Goal: Information Seeking & Learning: Learn about a topic

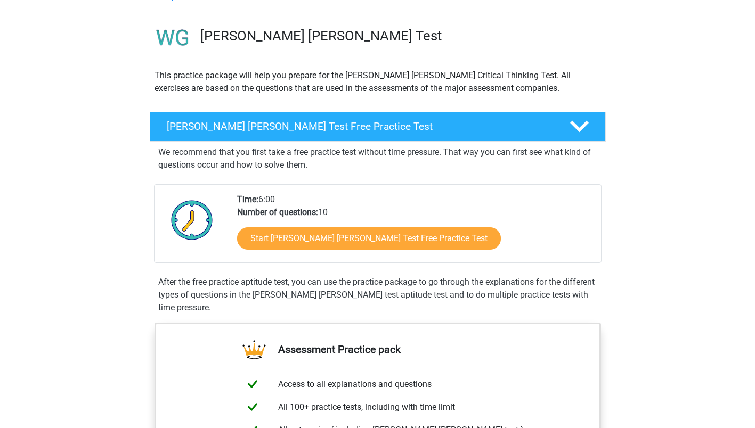
scroll to position [61, 0]
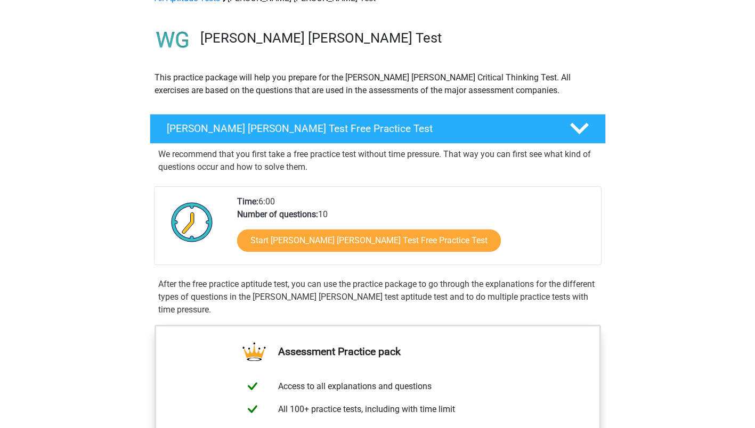
click at [335, 119] on div "Watson Glaser Test Free Practice Test" at bounding box center [378, 129] width 456 height 30
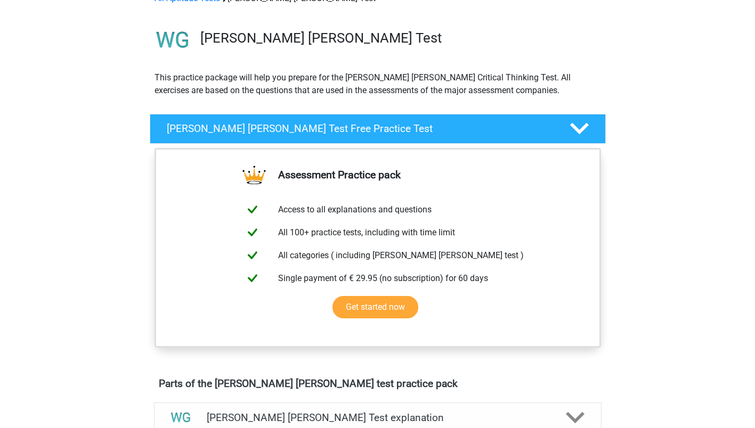
click at [335, 119] on div "Watson Glaser Test Free Practice Test" at bounding box center [378, 129] width 456 height 30
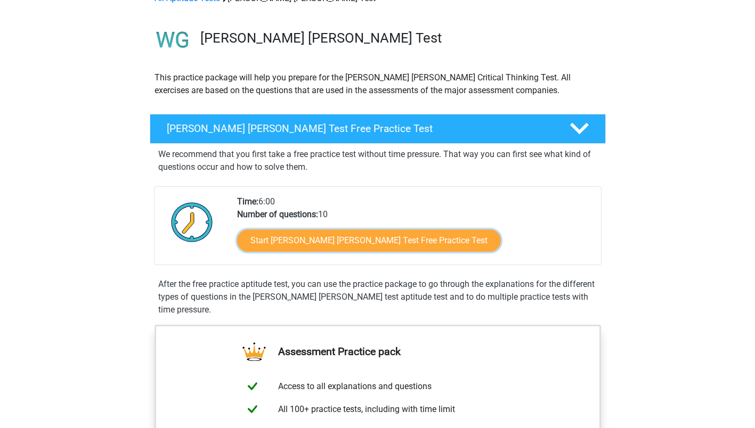
click at [280, 249] on link "Start Watson Glaser Test Free Practice Test" at bounding box center [369, 241] width 264 height 22
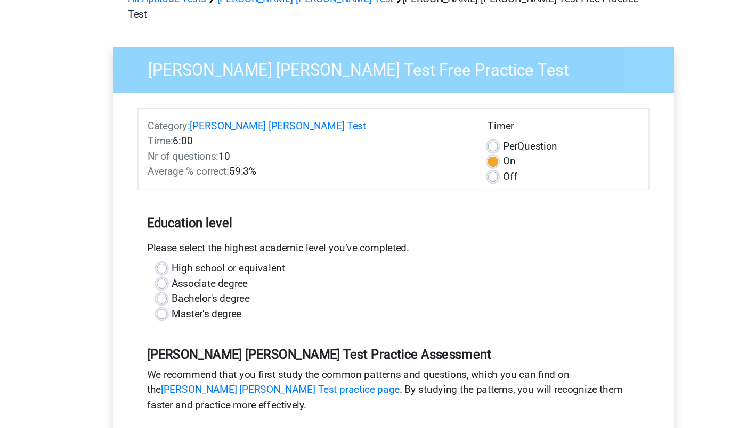
scroll to position [17, 0]
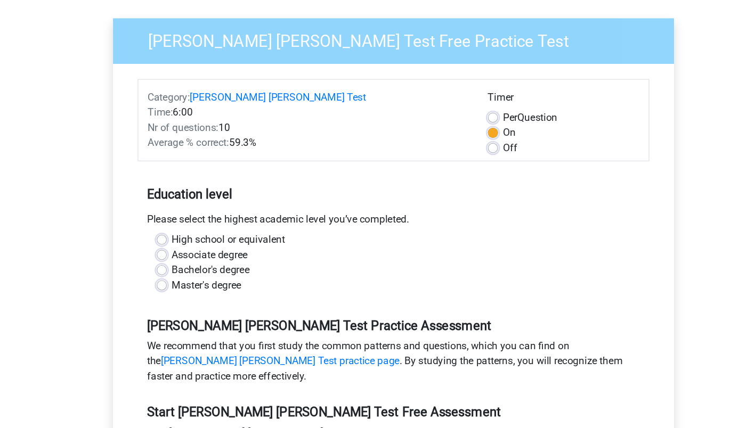
click at [253, 263] on label "High school or equivalent" at bounding box center [238, 269] width 95 height 13
click at [187, 263] on input "High school or equivalent" at bounding box center [183, 268] width 9 height 11
radio input "true"
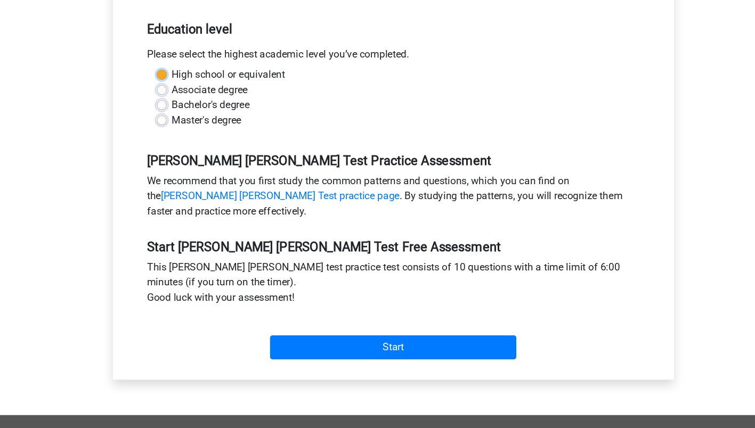
scroll to position [159, 0]
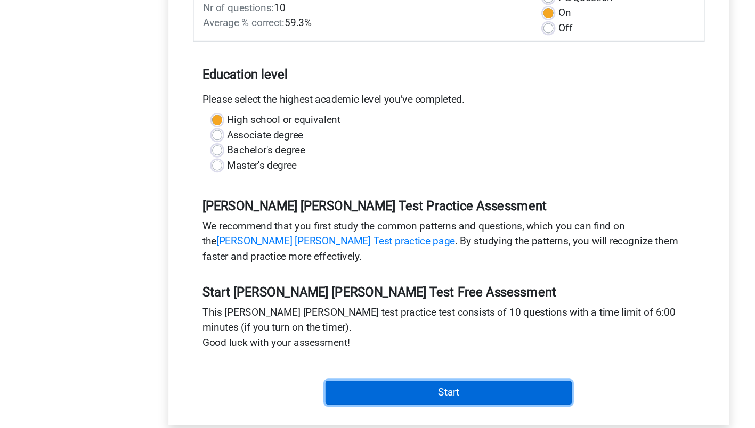
click at [325, 347] on input "Start" at bounding box center [377, 357] width 207 height 20
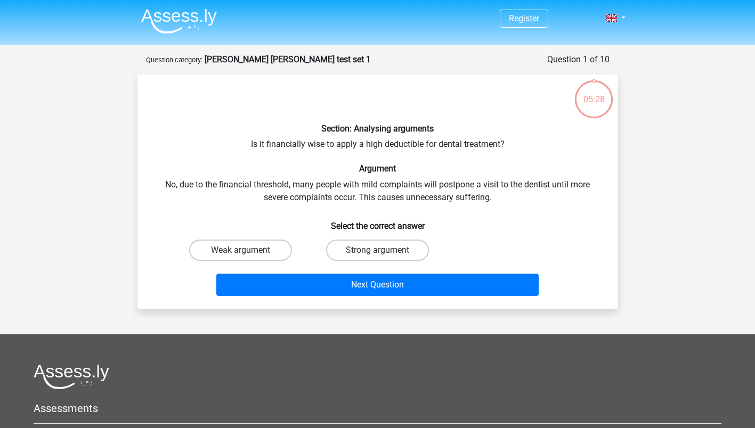
click at [359, 255] on label "Strong argument" at bounding box center [377, 250] width 103 height 21
click at [377, 255] on input "Strong argument" at bounding box center [380, 253] width 7 height 7
radio input "true"
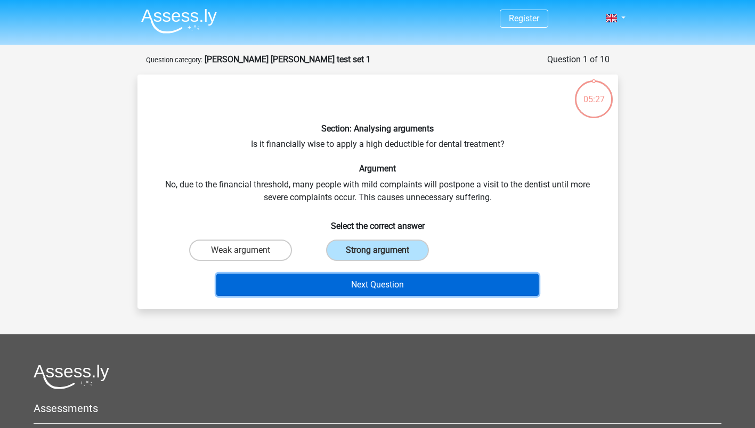
click at [348, 283] on button "Next Question" at bounding box center [377, 285] width 322 height 22
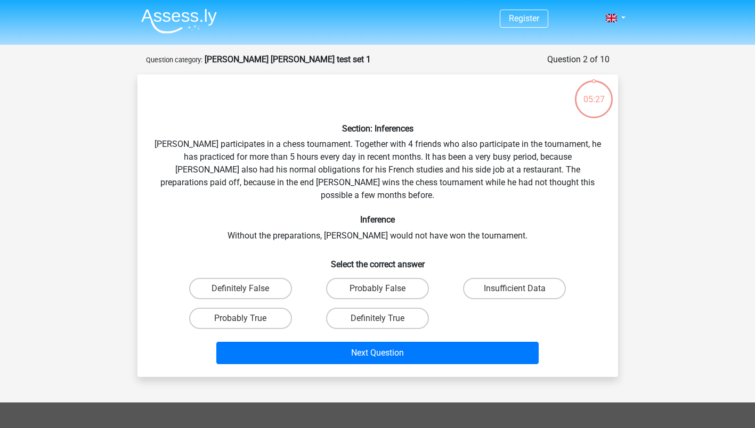
scroll to position [53, 0]
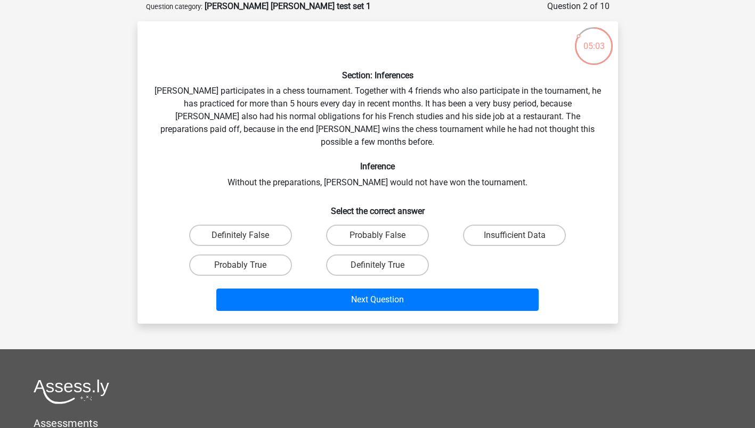
click at [409, 225] on label "Probably False" at bounding box center [377, 235] width 103 height 21
click at [384, 236] on input "Probably False" at bounding box center [380, 239] width 7 height 7
radio input "true"
click at [269, 257] on label "Probably True" at bounding box center [240, 265] width 103 height 21
click at [247, 265] on input "Probably True" at bounding box center [243, 268] width 7 height 7
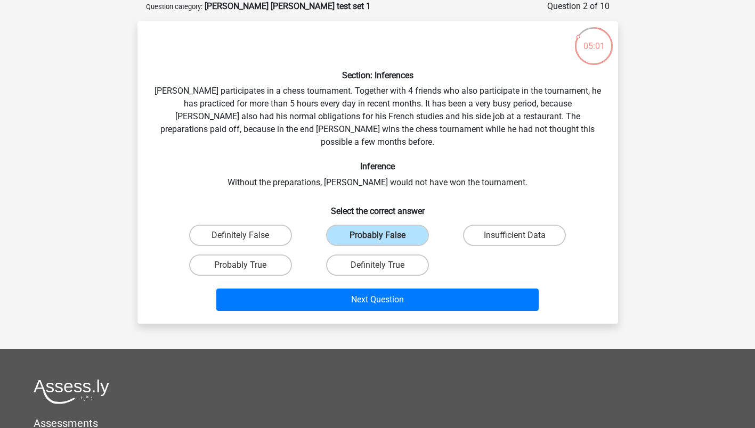
radio input "true"
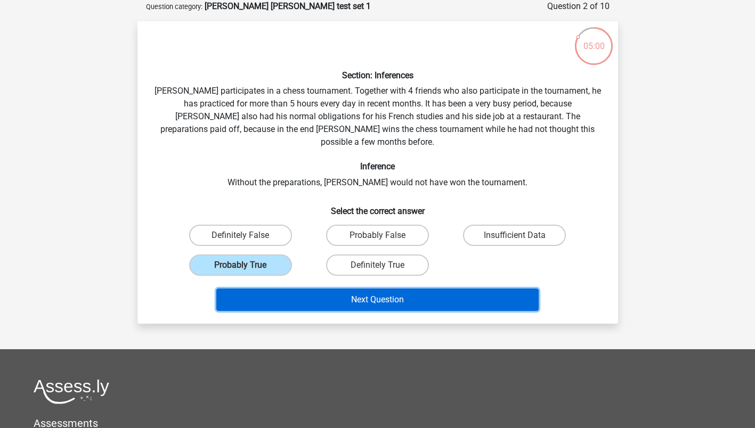
click at [302, 294] on button "Next Question" at bounding box center [377, 300] width 322 height 22
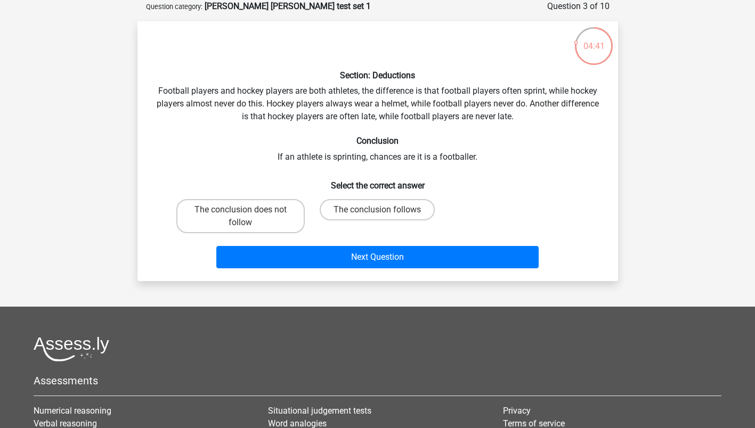
click at [372, 214] on label "The conclusion follows" at bounding box center [377, 209] width 115 height 21
click at [377, 214] on input "The conclusion follows" at bounding box center [380, 213] width 7 height 7
radio input "true"
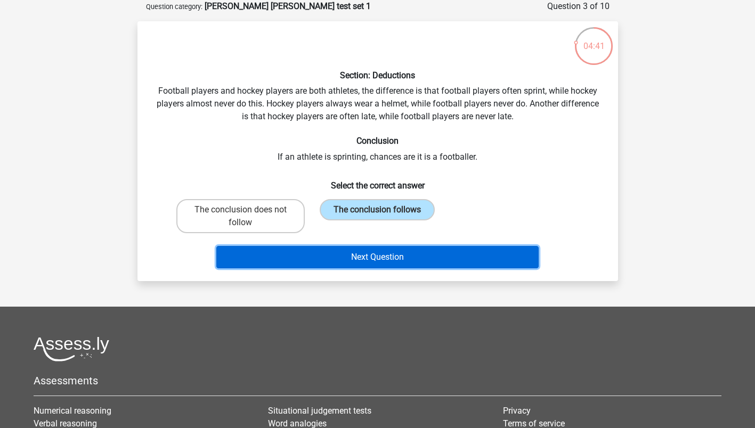
click at [343, 259] on button "Next Question" at bounding box center [377, 257] width 322 height 22
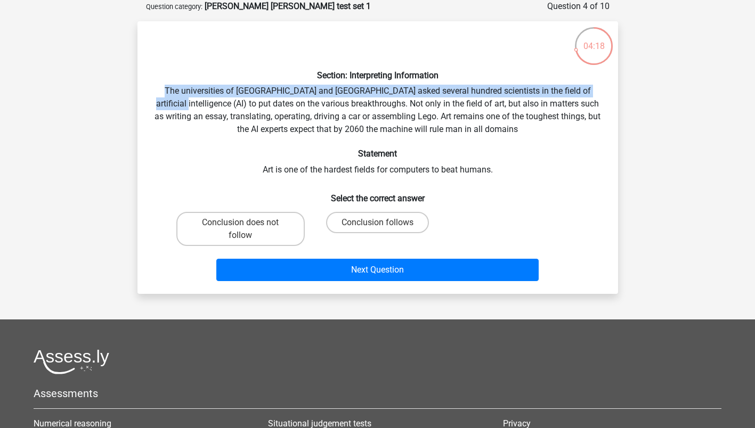
drag, startPoint x: 753, startPoint y: 88, endPoint x: 763, endPoint y: 71, distance: 19.8
click at [755, 71] on html "Register Nederlands English" at bounding box center [377, 274] width 755 height 654
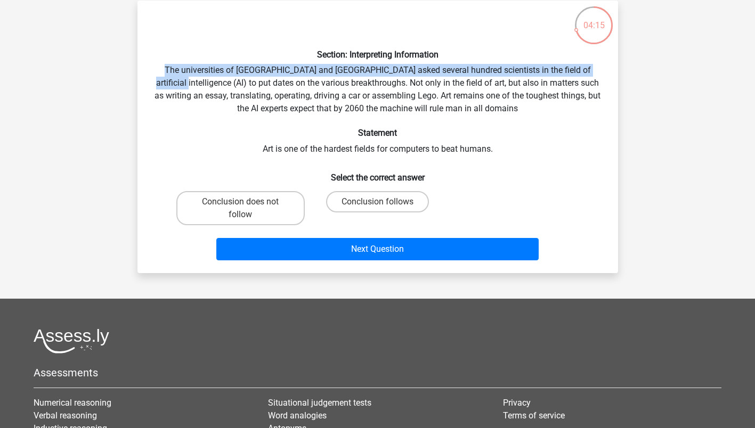
scroll to position [76, 0]
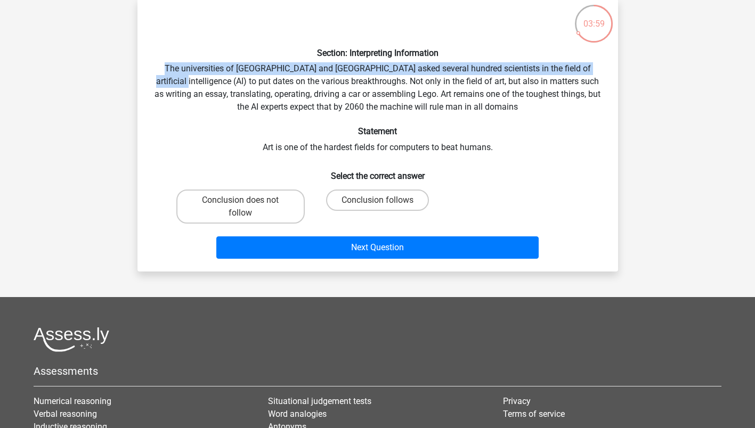
click at [384, 195] on label "Conclusion follows" at bounding box center [377, 200] width 103 height 21
click at [384, 200] on input "Conclusion follows" at bounding box center [380, 203] width 7 height 7
radio input "true"
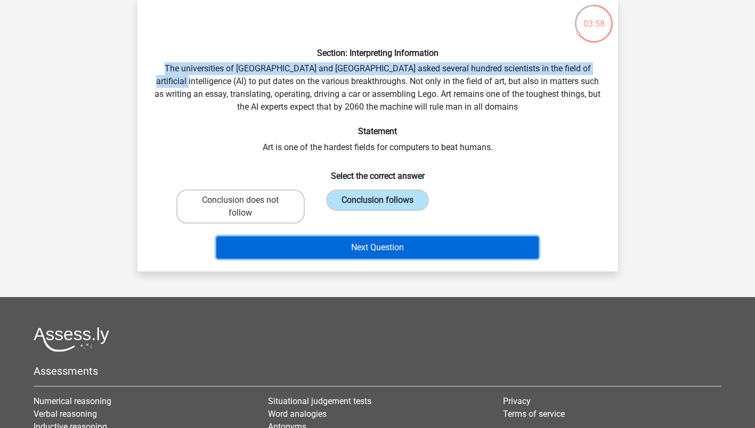
click at [372, 252] on button "Next Question" at bounding box center [377, 248] width 322 height 22
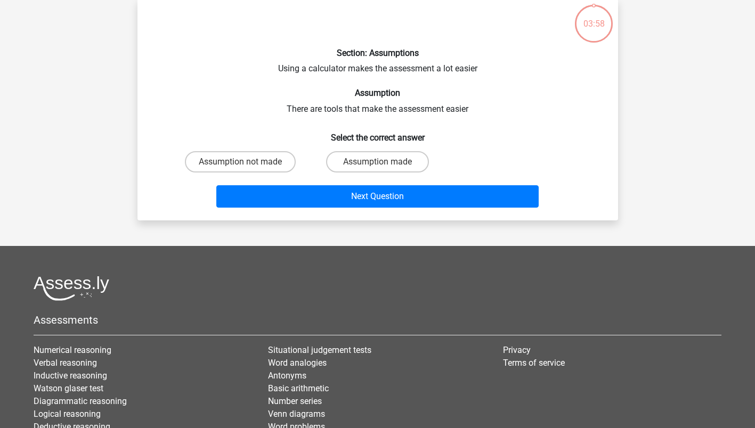
scroll to position [53, 0]
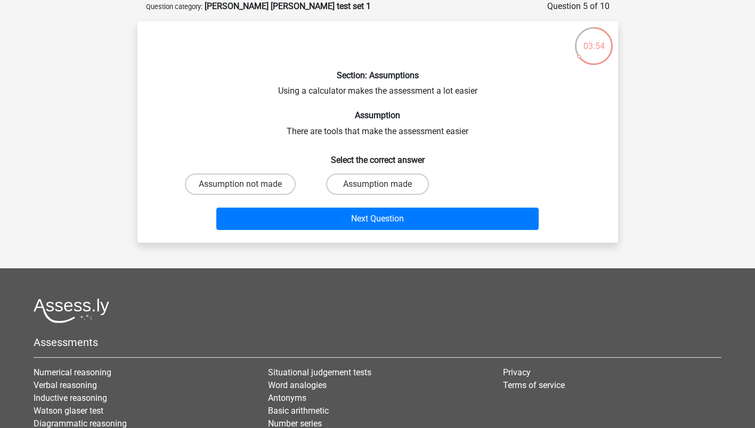
click at [347, 187] on label "Assumption made" at bounding box center [377, 184] width 103 height 21
click at [377, 187] on input "Assumption made" at bounding box center [380, 187] width 7 height 7
radio input "true"
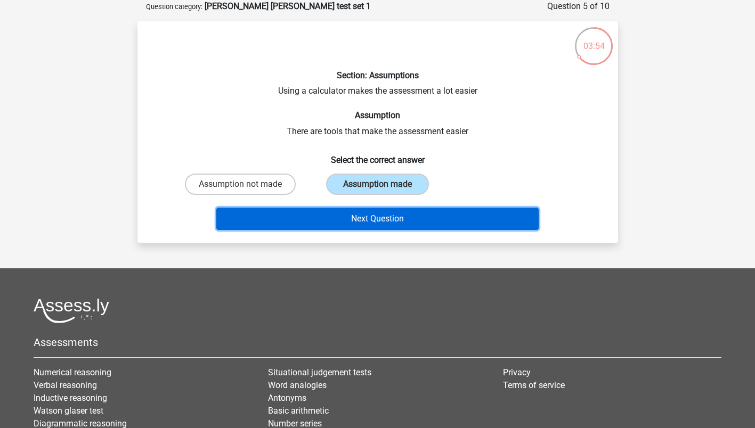
click at [341, 212] on button "Next Question" at bounding box center [377, 219] width 322 height 22
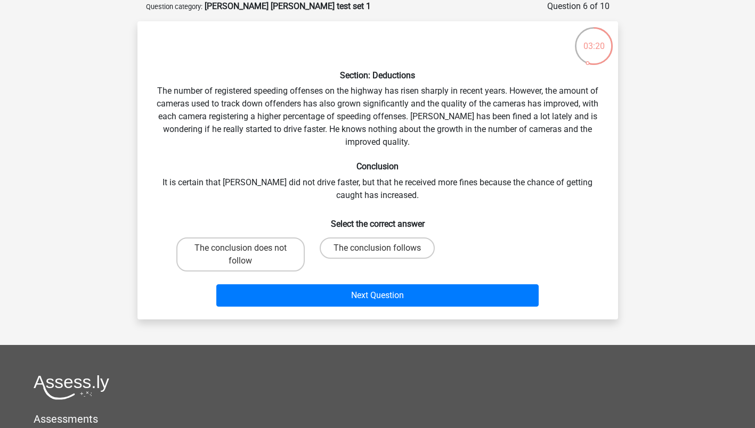
click at [288, 255] on label "The conclusion does not follow" at bounding box center [240, 255] width 128 height 34
click at [247, 255] on input "The conclusion does not follow" at bounding box center [243, 251] width 7 height 7
radio input "true"
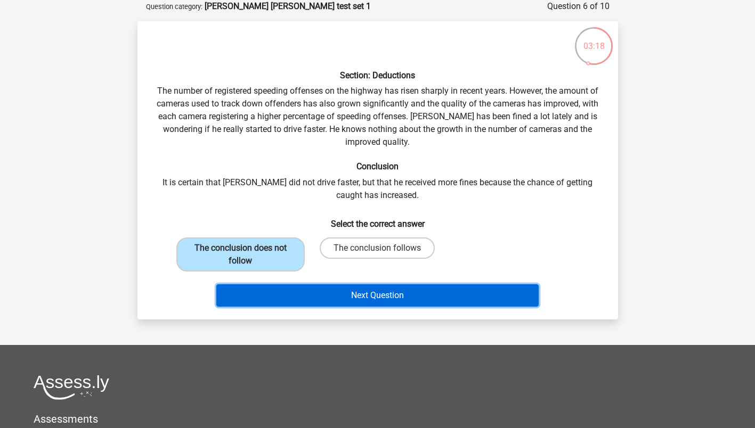
click at [356, 304] on button "Next Question" at bounding box center [377, 296] width 322 height 22
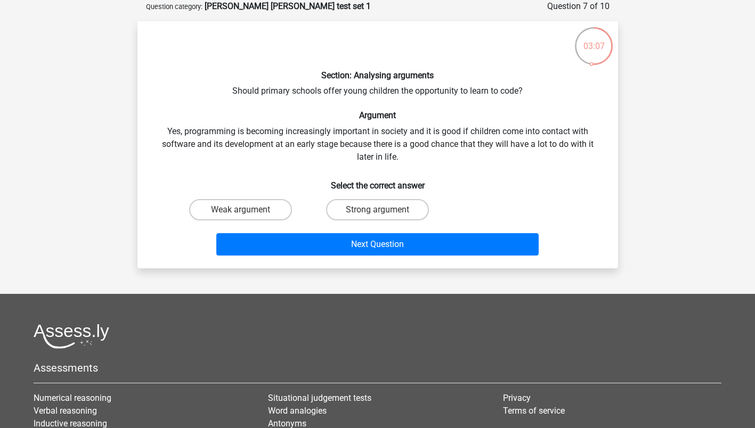
click at [371, 206] on label "Strong argument" at bounding box center [377, 209] width 103 height 21
click at [377, 210] on input "Strong argument" at bounding box center [380, 213] width 7 height 7
radio input "true"
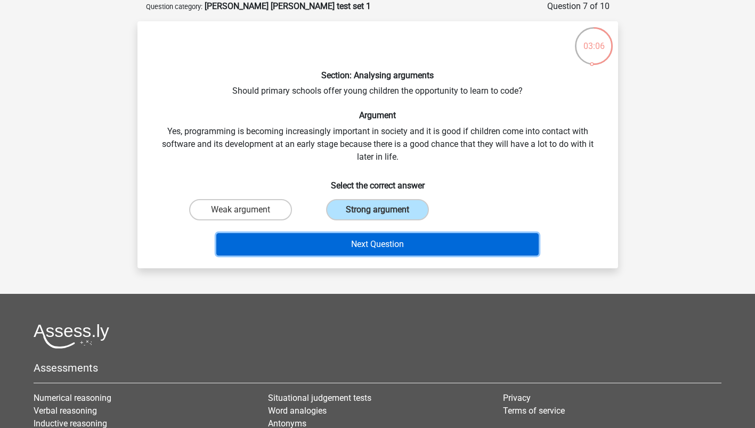
click at [366, 244] on button "Next Question" at bounding box center [377, 244] width 322 height 22
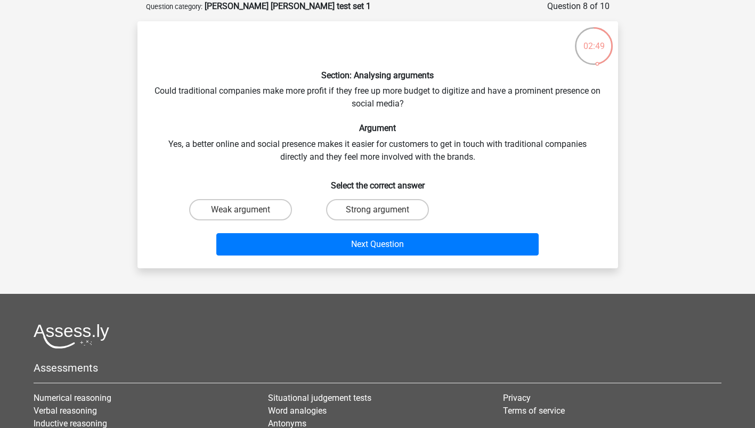
click at [368, 208] on label "Strong argument" at bounding box center [377, 209] width 103 height 21
click at [377, 210] on input "Strong argument" at bounding box center [380, 213] width 7 height 7
radio input "true"
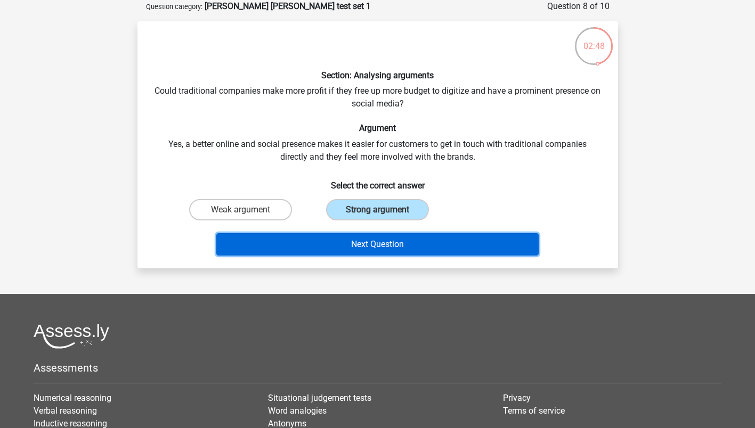
click at [372, 240] on button "Next Question" at bounding box center [377, 244] width 322 height 22
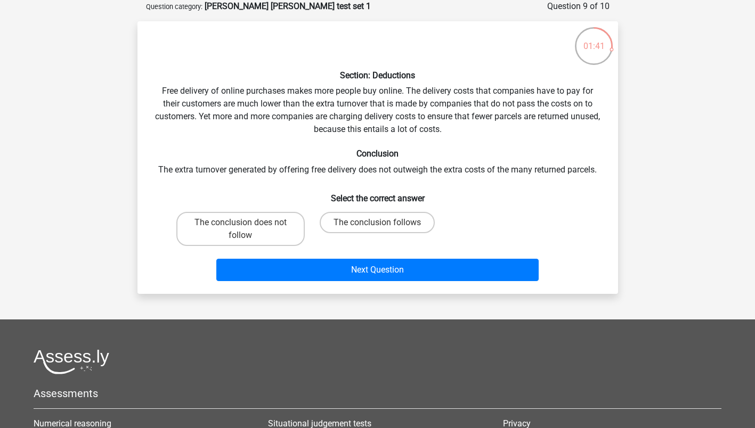
click at [333, 223] on label "The conclusion follows" at bounding box center [377, 222] width 115 height 21
click at [377, 223] on input "The conclusion follows" at bounding box center [380, 226] width 7 height 7
radio input "true"
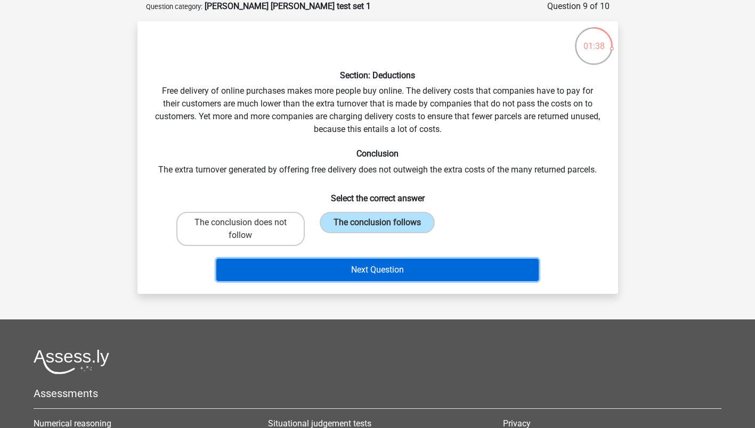
click at [315, 269] on button "Next Question" at bounding box center [377, 270] width 322 height 22
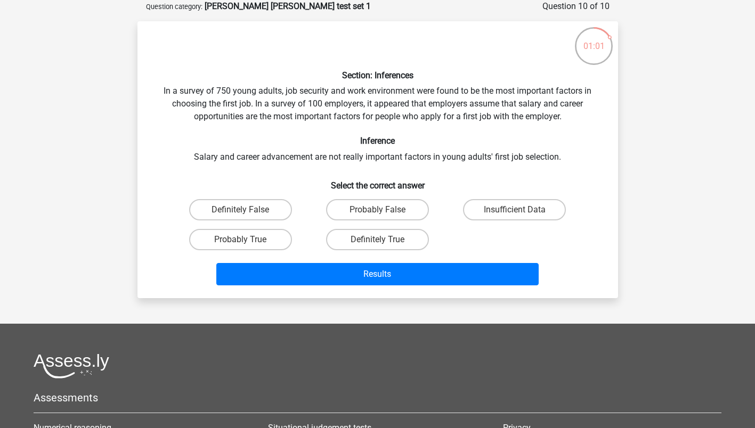
click at [393, 211] on label "Probably False" at bounding box center [377, 209] width 103 height 21
click at [384, 211] on input "Probably False" at bounding box center [380, 213] width 7 height 7
radio input "true"
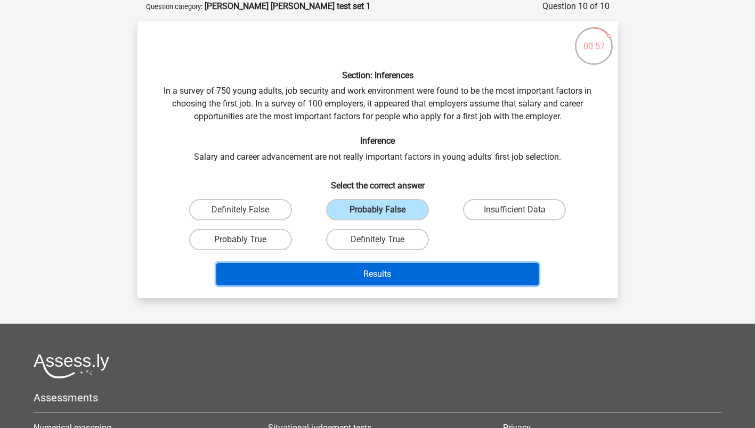
click at [460, 271] on button "Results" at bounding box center [377, 274] width 322 height 22
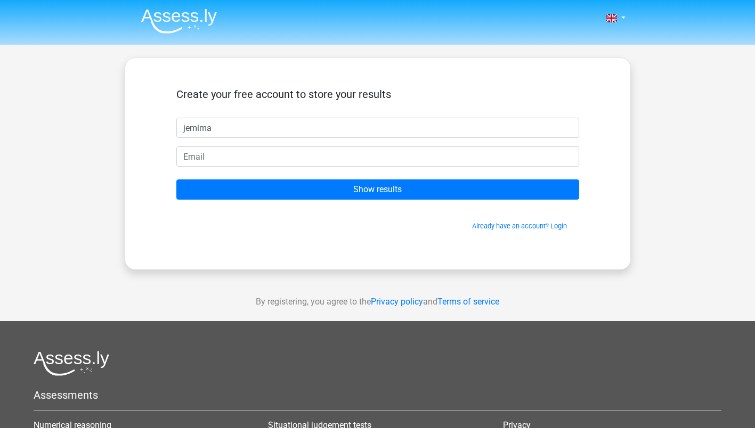
type input "jemima"
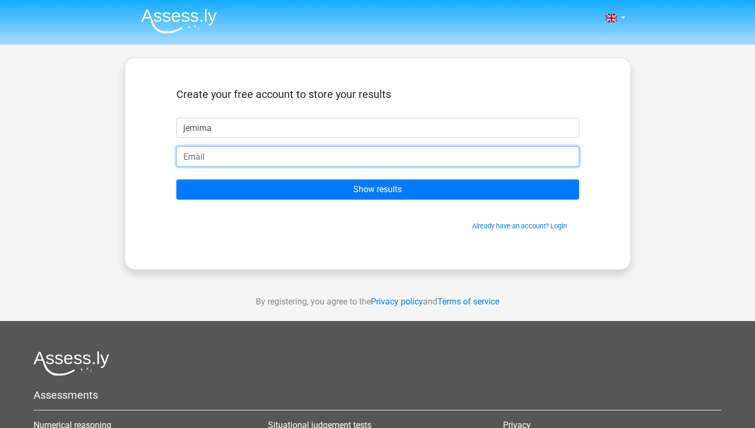
click at [407, 160] on input "email" at bounding box center [377, 157] width 403 height 20
type input "jemimawellesley@yahoo.com"
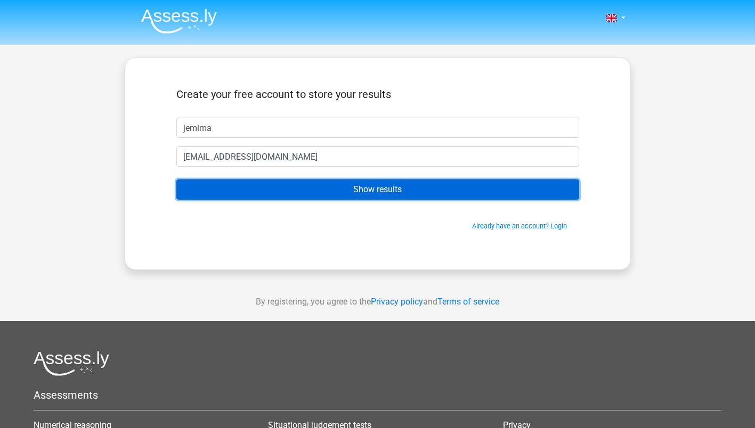
click at [362, 190] on input "Show results" at bounding box center [377, 190] width 403 height 20
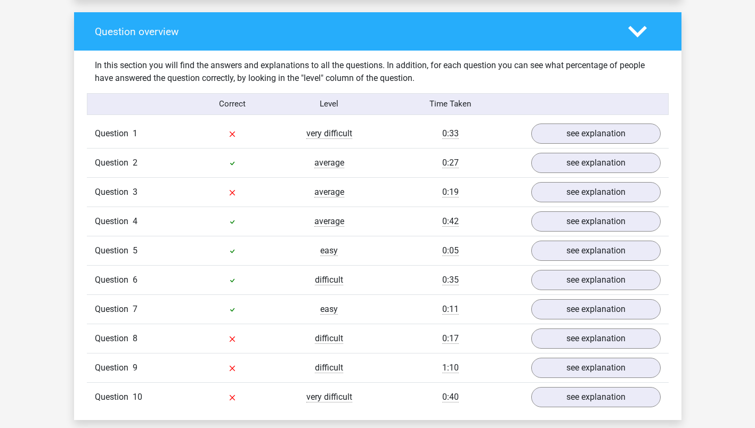
scroll to position [804, 0]
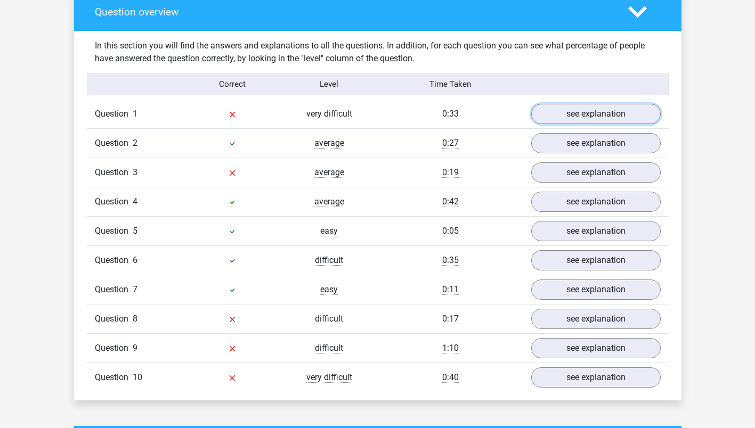
click at [636, 115] on link "see explanation" at bounding box center [595, 114] width 129 height 20
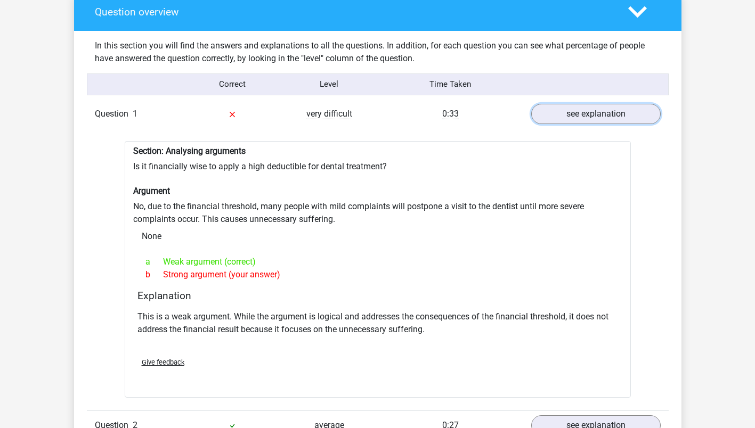
click at [620, 113] on link "see explanation" at bounding box center [595, 114] width 129 height 20
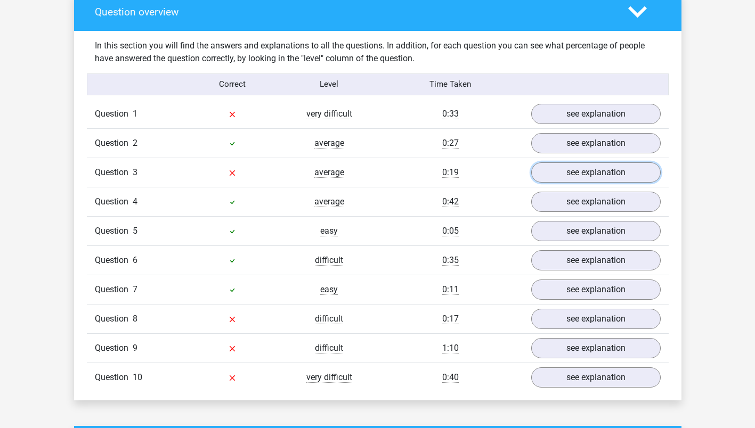
click at [620, 163] on link "see explanation" at bounding box center [595, 173] width 129 height 20
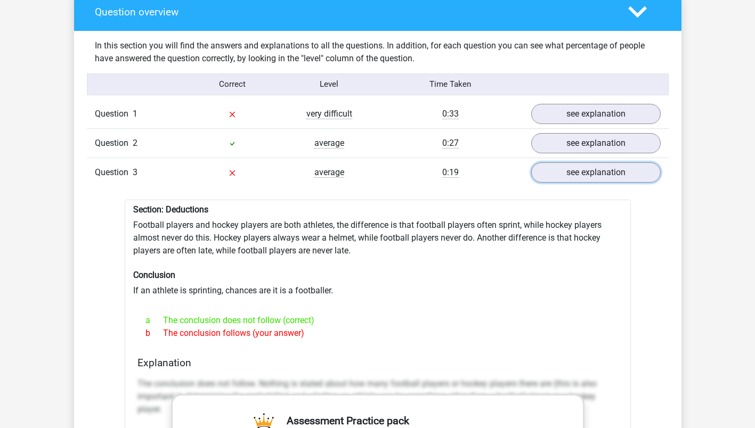
click at [622, 163] on link "see explanation" at bounding box center [595, 173] width 129 height 20
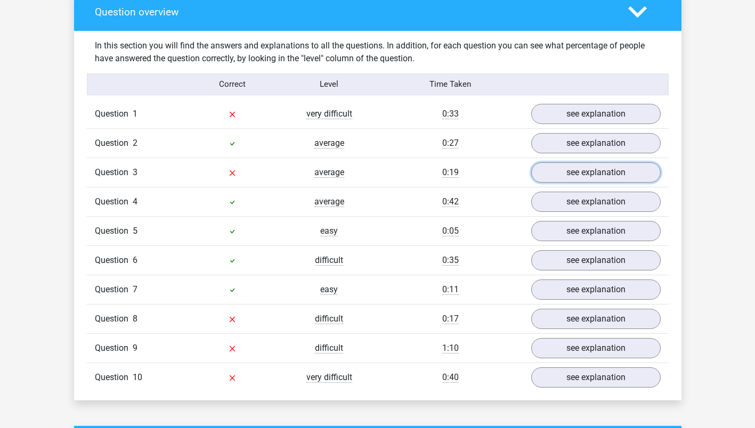
click at [623, 165] on link "see explanation" at bounding box center [595, 173] width 129 height 20
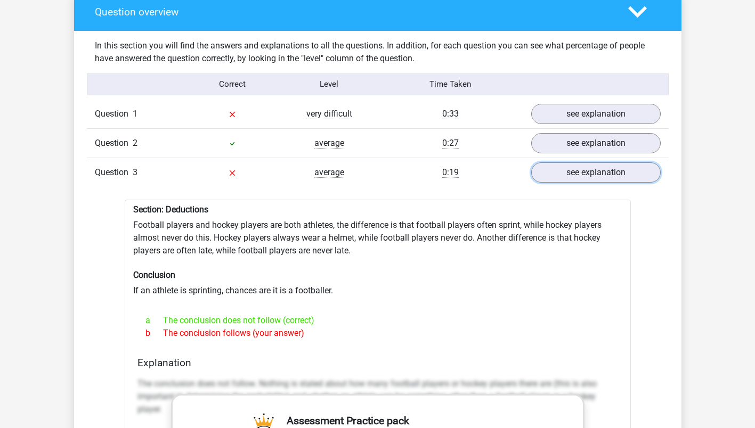
click at [620, 167] on link "see explanation" at bounding box center [595, 173] width 129 height 20
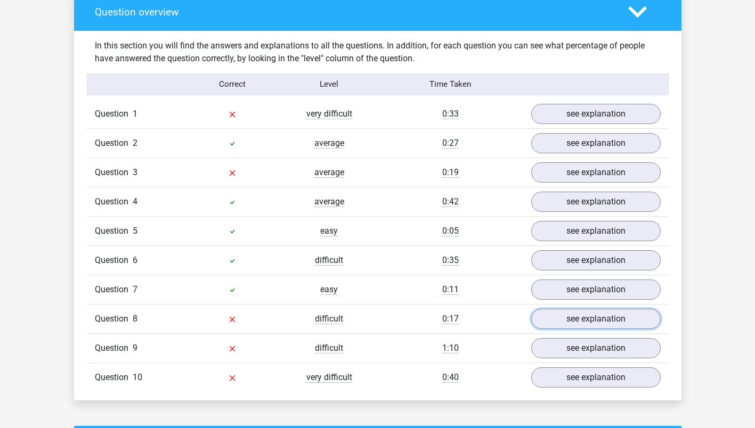
click at [550, 320] on link "see explanation" at bounding box center [595, 319] width 129 height 20
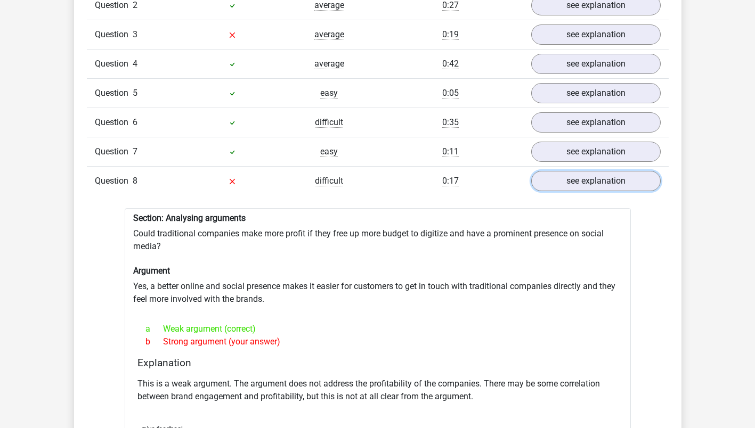
scroll to position [958, 0]
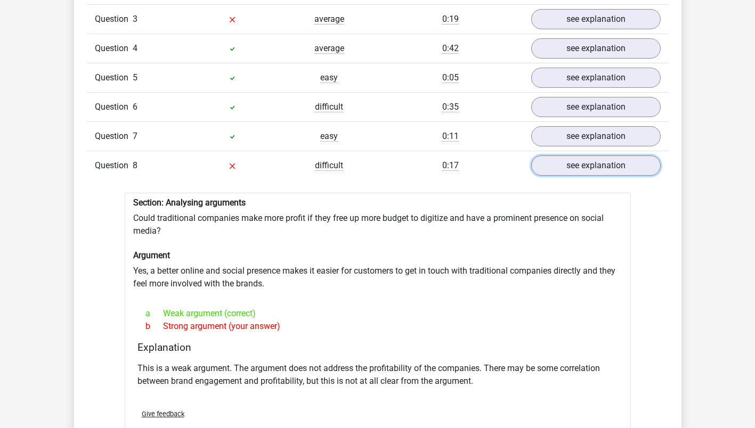
click at [558, 166] on link "see explanation" at bounding box center [595, 166] width 129 height 20
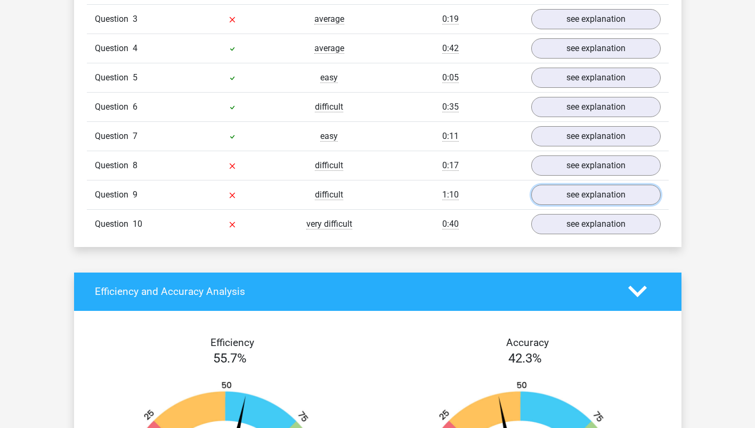
click at [567, 191] on link "see explanation" at bounding box center [595, 195] width 129 height 20
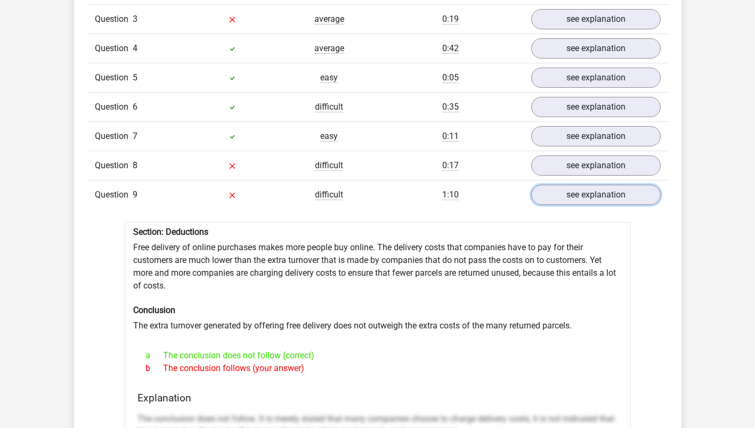
click at [567, 191] on link "see explanation" at bounding box center [595, 195] width 129 height 20
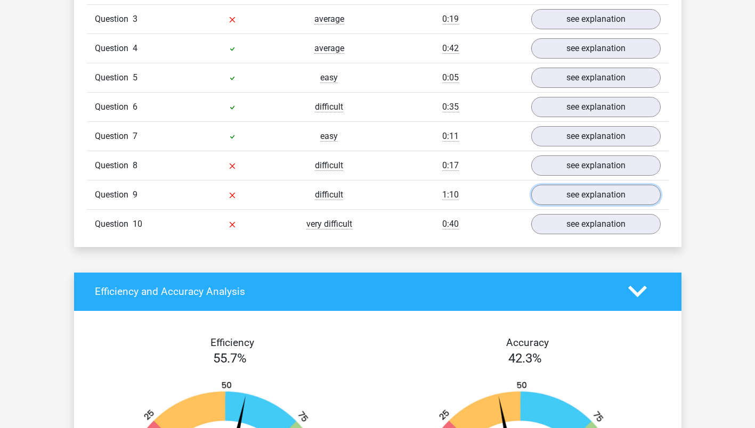
click at [567, 191] on link "see explanation" at bounding box center [595, 195] width 129 height 20
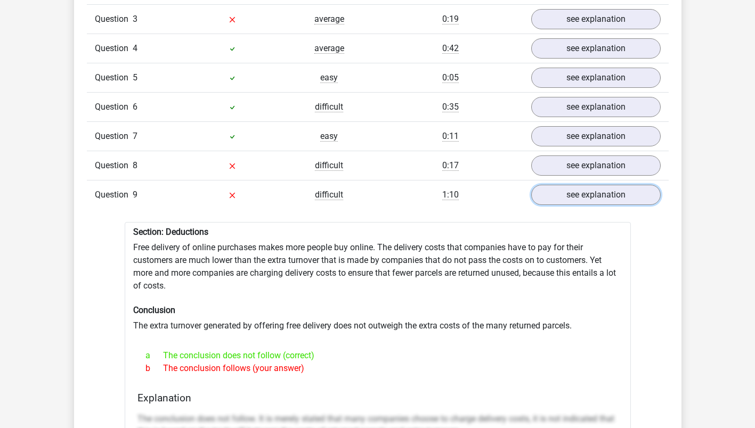
click at [567, 191] on link "see explanation" at bounding box center [595, 195] width 129 height 20
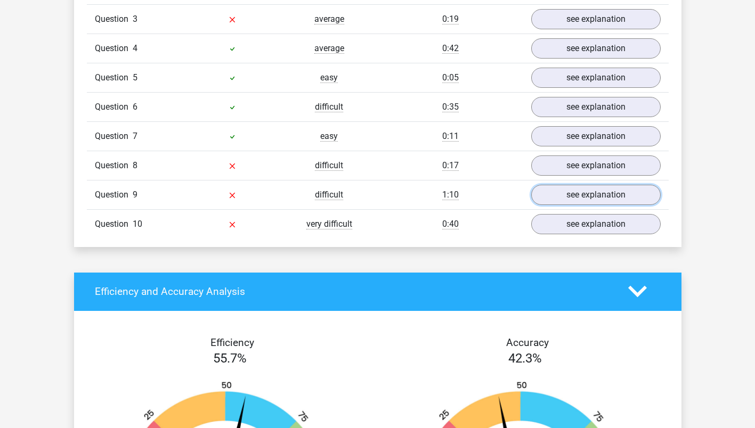
click at [567, 191] on link "see explanation" at bounding box center [595, 195] width 129 height 20
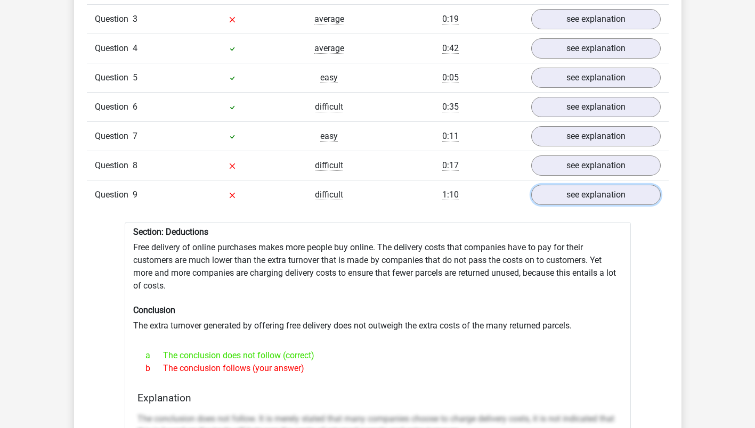
click at [568, 192] on link "see explanation" at bounding box center [595, 195] width 129 height 20
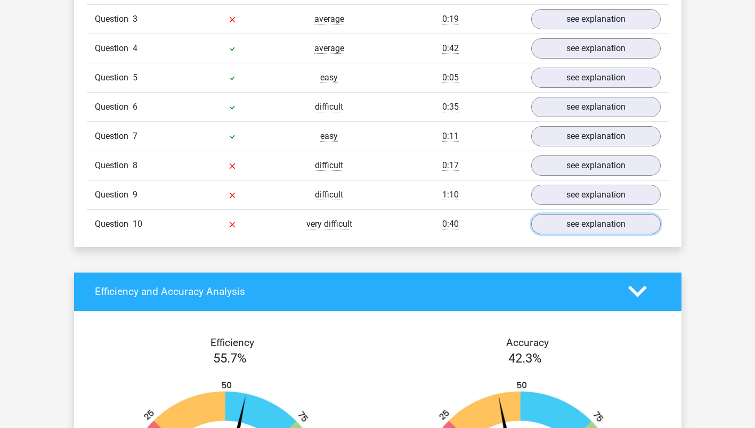
click at [566, 214] on link "see explanation" at bounding box center [595, 224] width 129 height 20
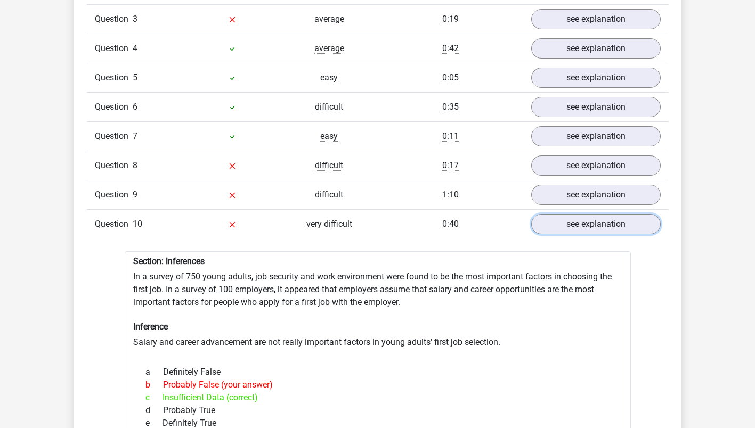
click at [566, 214] on link "see explanation" at bounding box center [595, 224] width 129 height 20
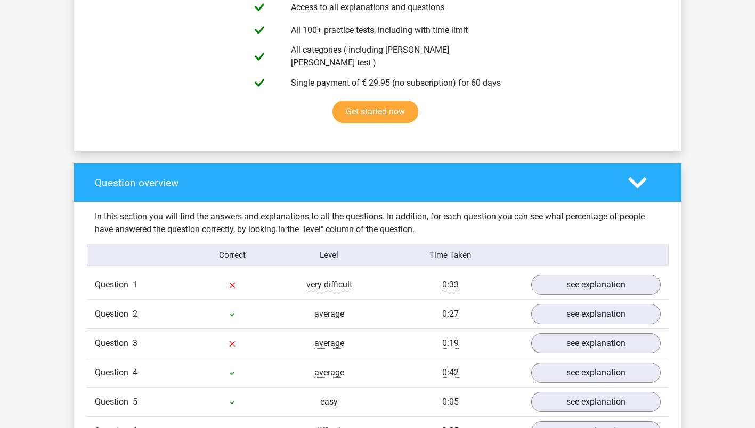
scroll to position [609, 0]
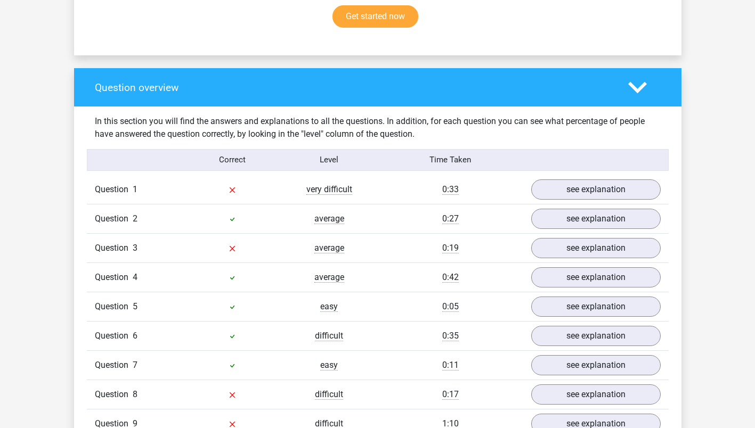
scroll to position [455, 0]
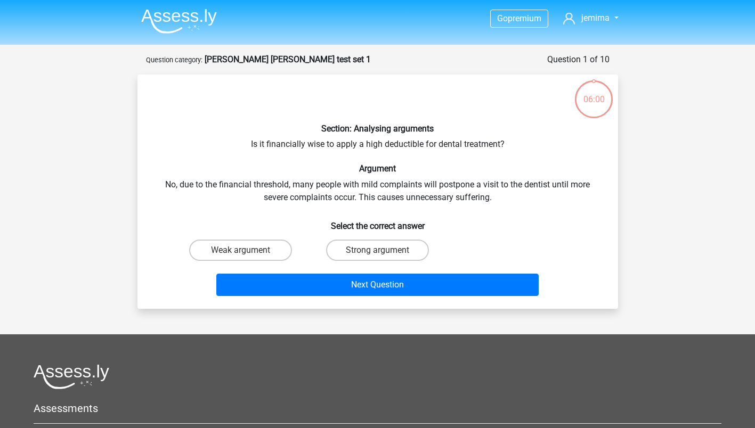
scroll to position [53, 0]
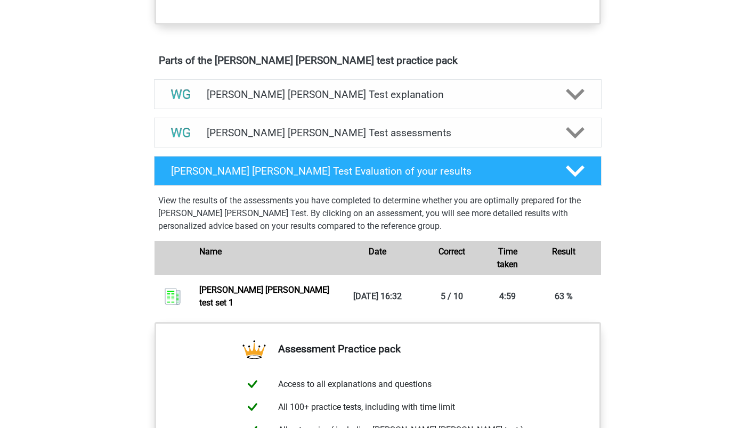
scroll to position [563, 0]
